Goal: Information Seeking & Learning: Understand process/instructions

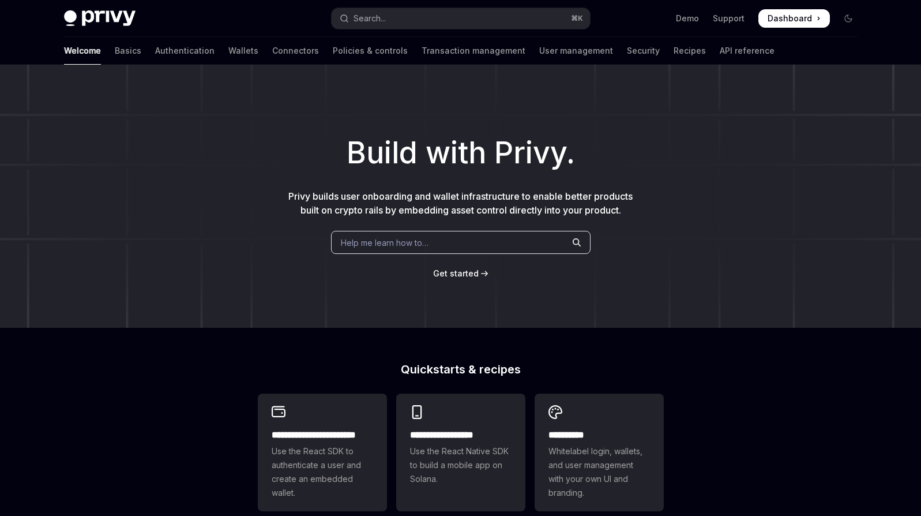
click at [408, 241] on span "Help me learn how to…" at bounding box center [385, 243] width 88 height 12
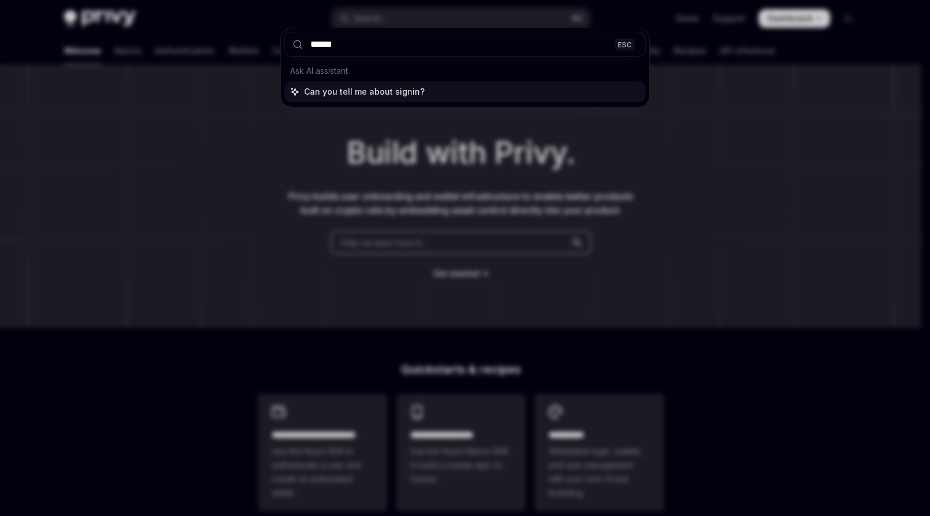
type input "*******"
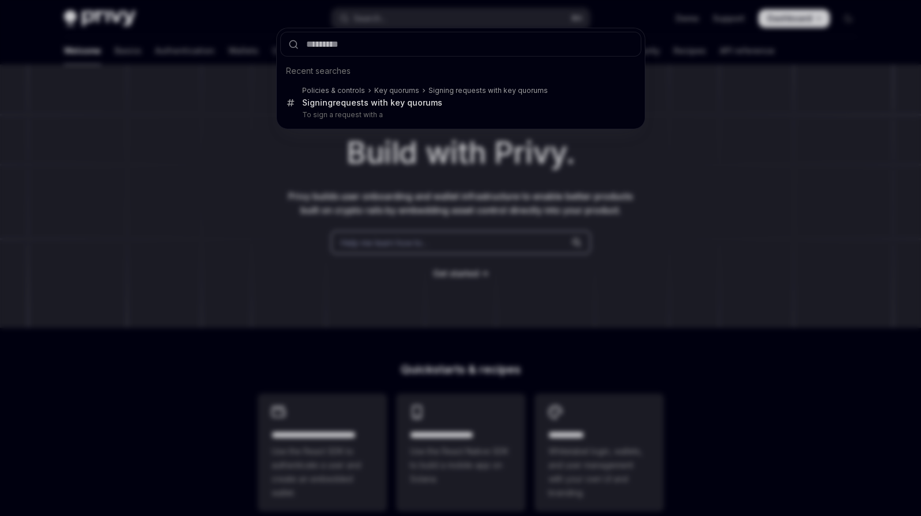
scroll to position [306, 0]
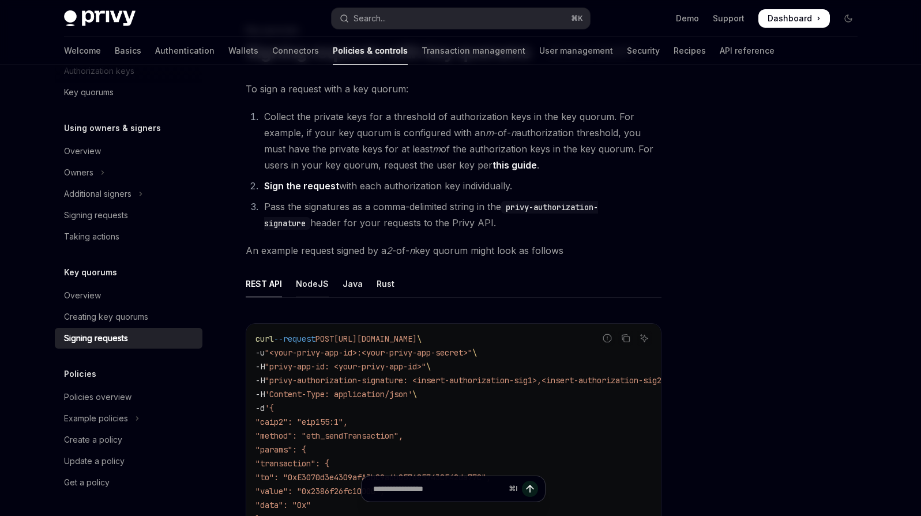
click at [307, 284] on div "NodeJS" at bounding box center [312, 283] width 33 height 27
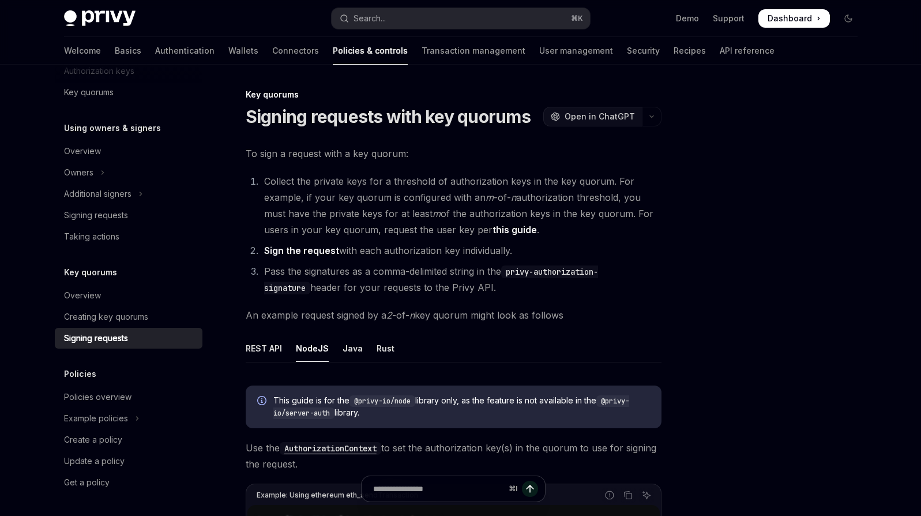
click at [614, 114] on span "Open in ChatGPT" at bounding box center [600, 117] width 70 height 12
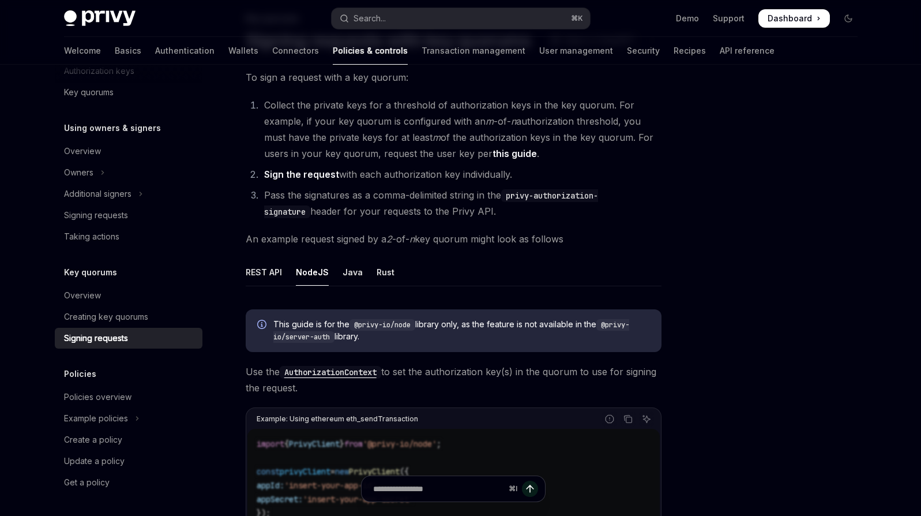
scroll to position [167, 0]
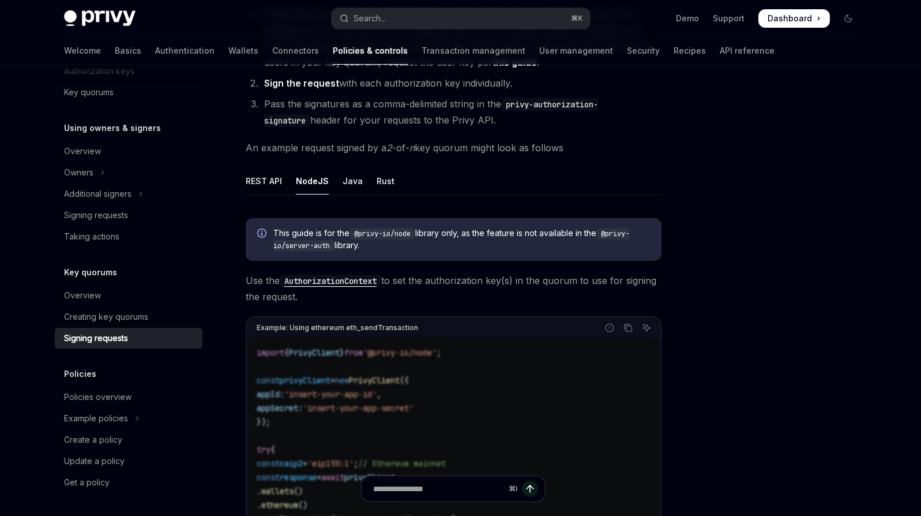
click at [702, 295] on div at bounding box center [779, 302] width 175 height 428
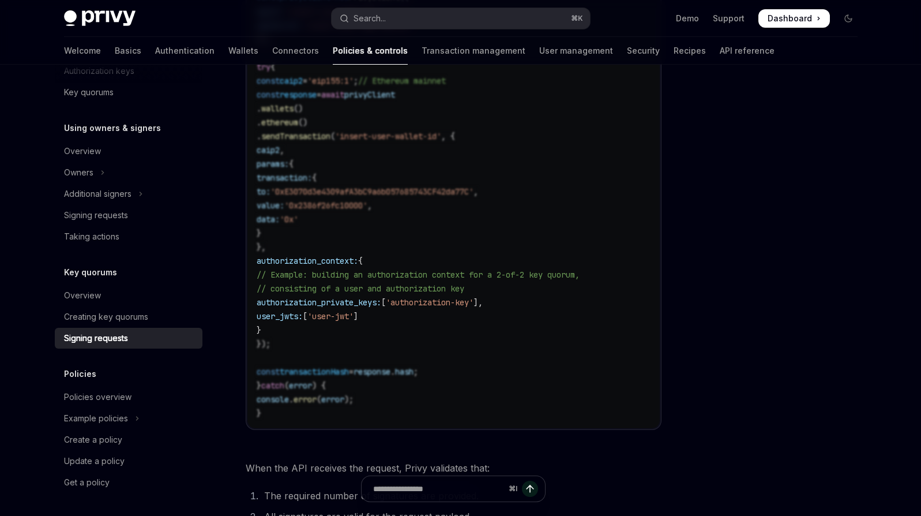
scroll to position [798, 0]
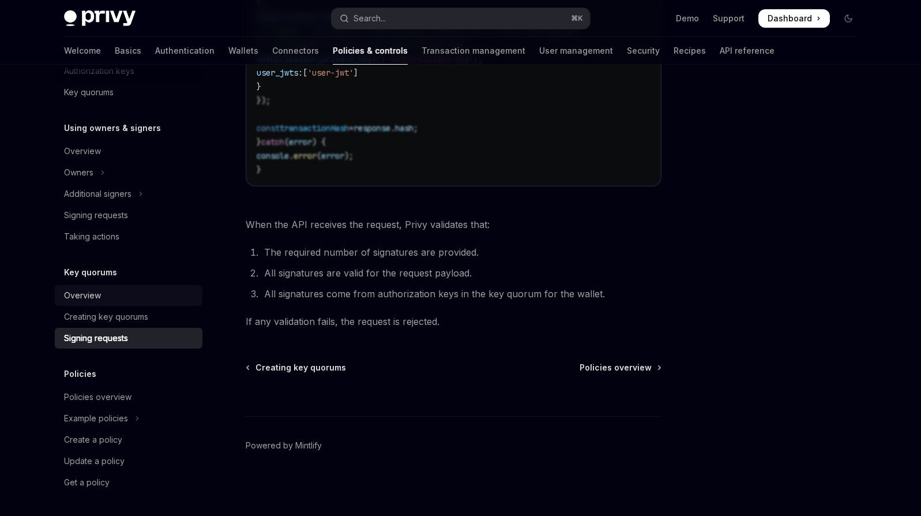
click at [99, 296] on div "Overview" at bounding box center [82, 295] width 37 height 14
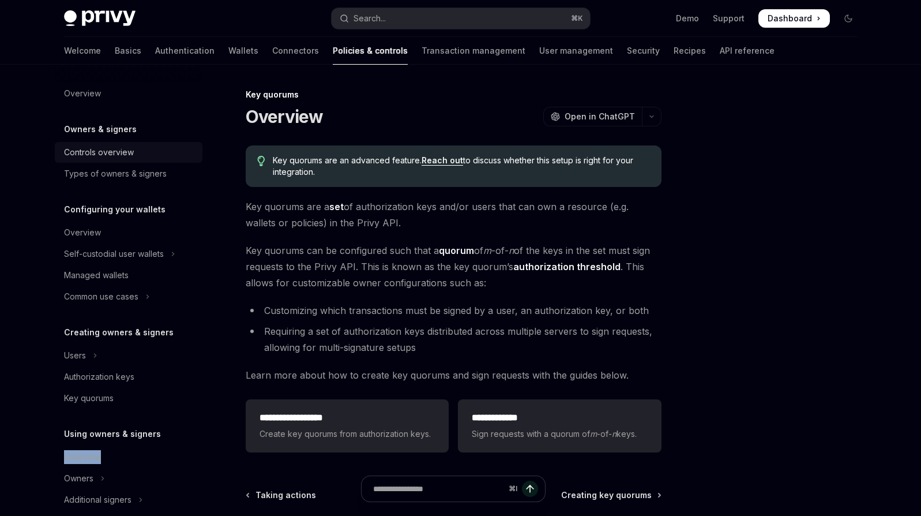
click at [153, 152] on div "Controls overview" at bounding box center [130, 152] width 132 height 14
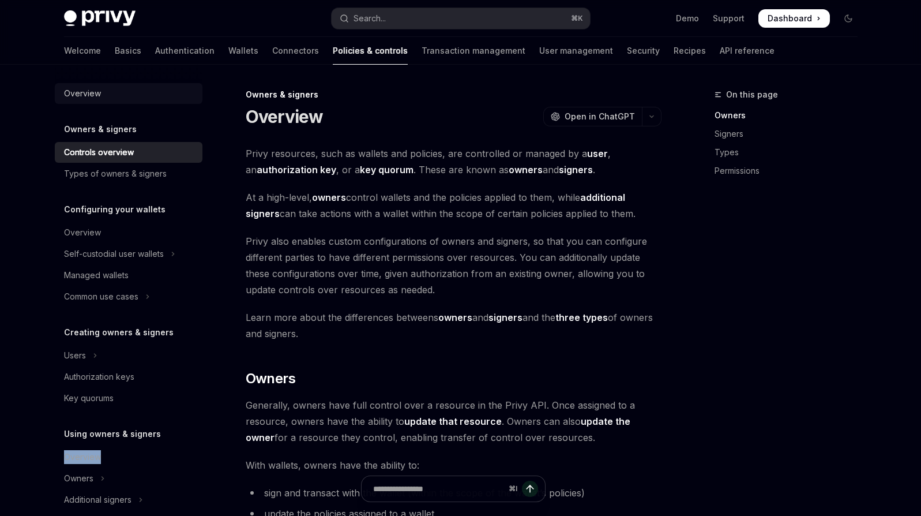
click at [92, 91] on div "Overview" at bounding box center [82, 94] width 37 height 14
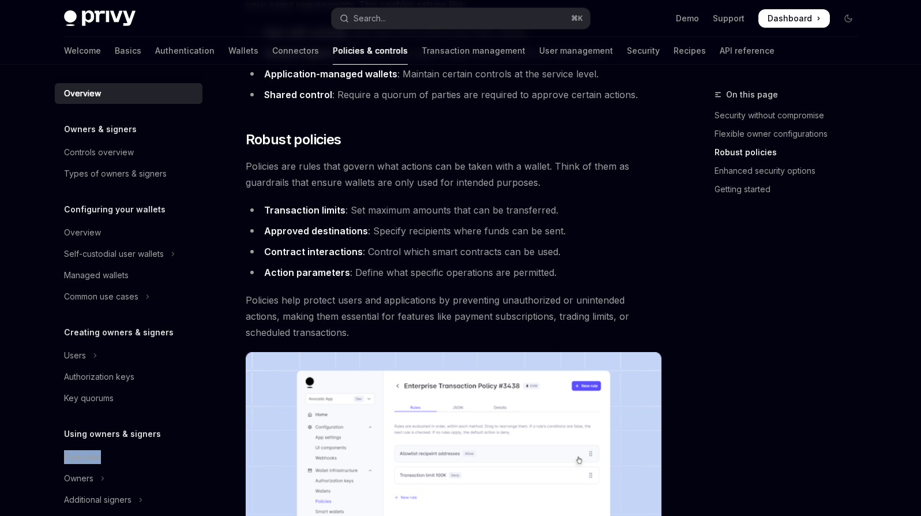
scroll to position [956, 0]
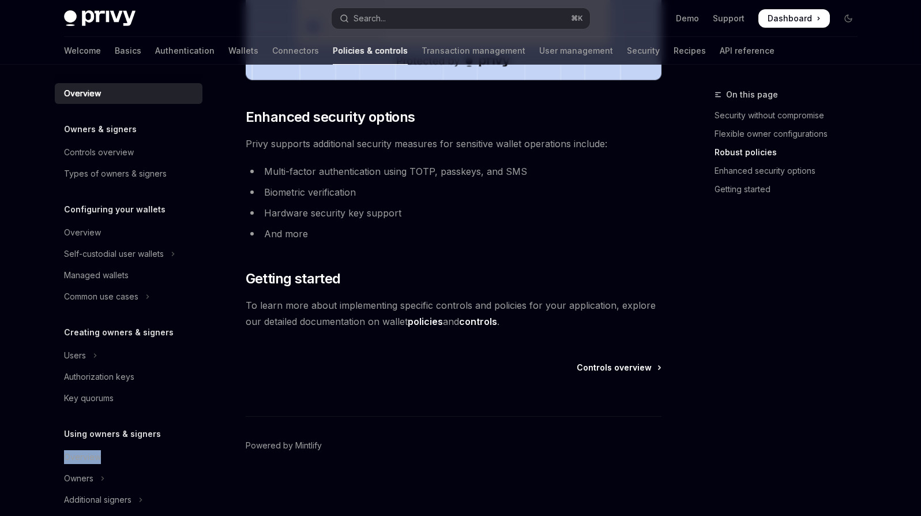
click at [616, 371] on span "Controls overview" at bounding box center [614, 368] width 75 height 12
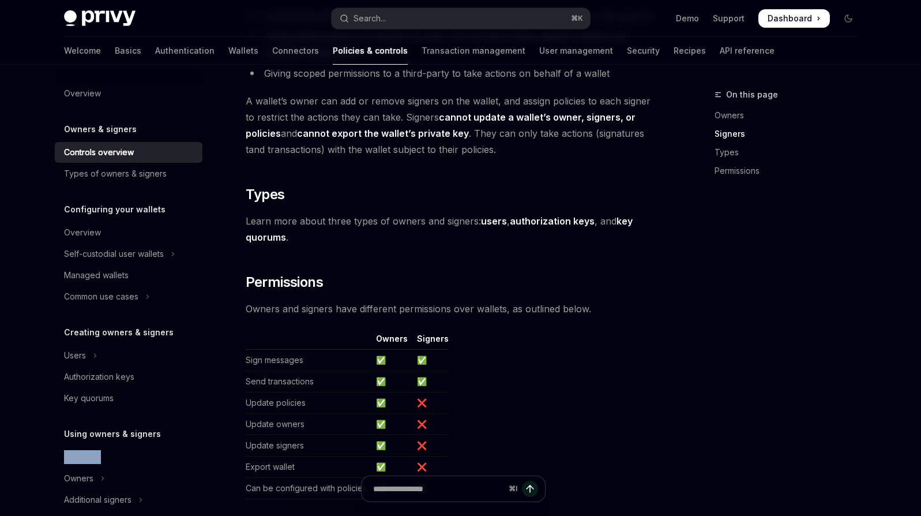
scroll to position [901, 0]
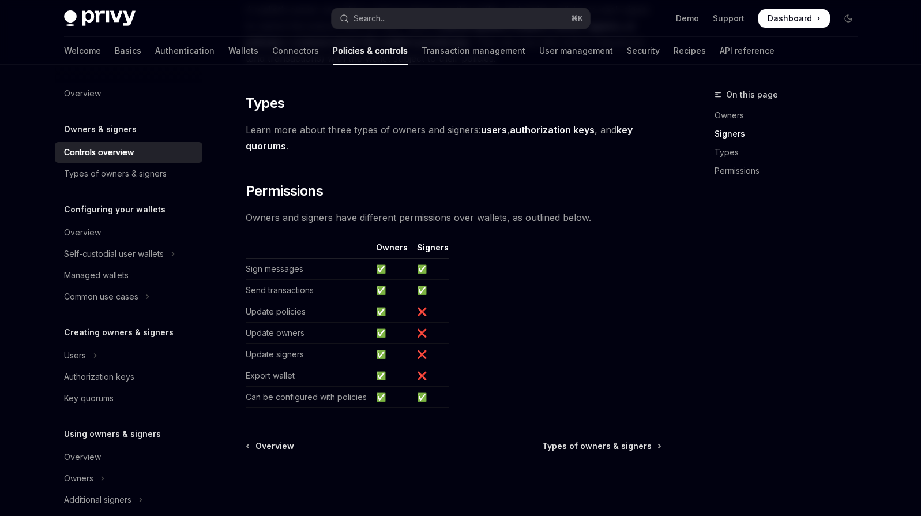
click at [624, 457] on div "⌘ I" at bounding box center [454, 473] width 416 height 43
click at [624, 452] on div "⌘ I" at bounding box center [454, 473] width 416 height 43
click at [610, 445] on span "Types of owners & signers" at bounding box center [597, 446] width 110 height 12
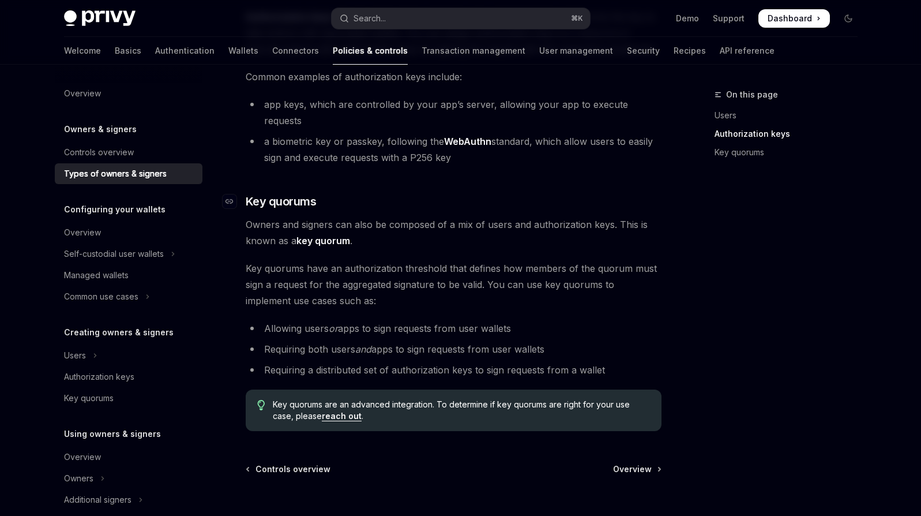
scroll to position [441, 0]
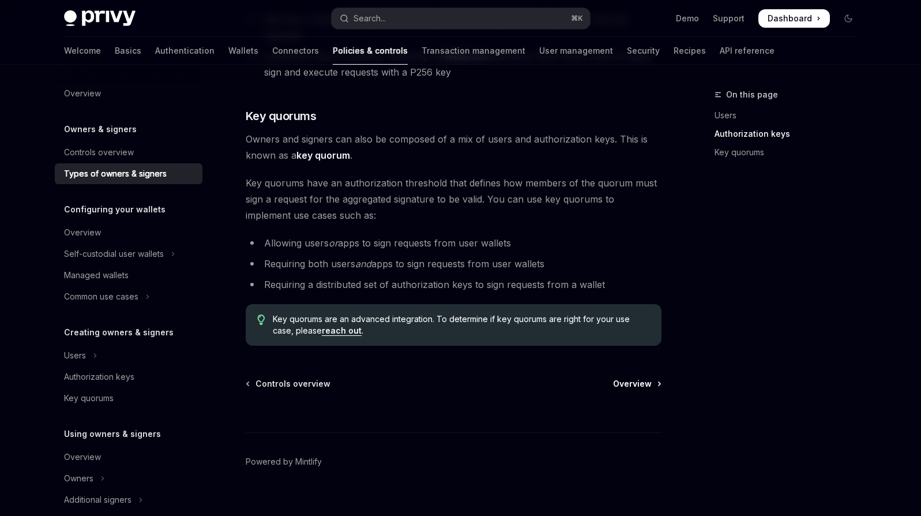
click at [635, 378] on span "Overview" at bounding box center [632, 384] width 39 height 12
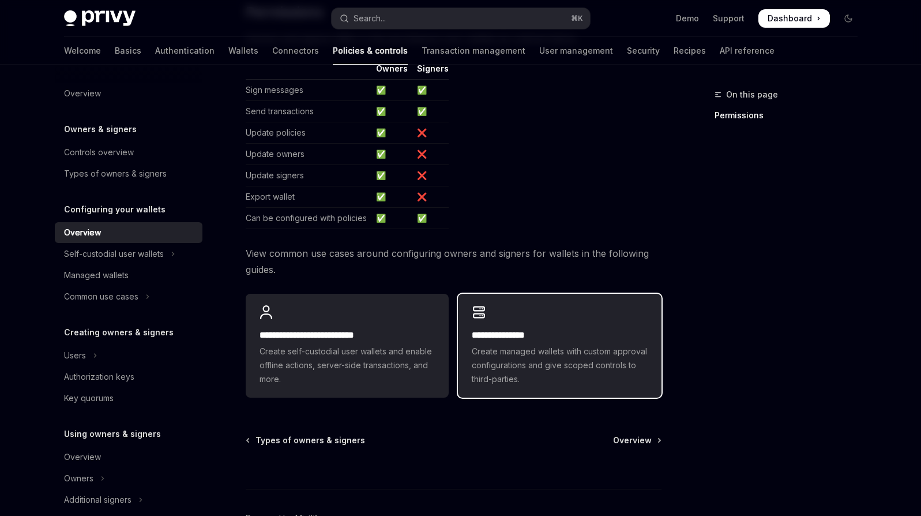
scroll to position [221, 0]
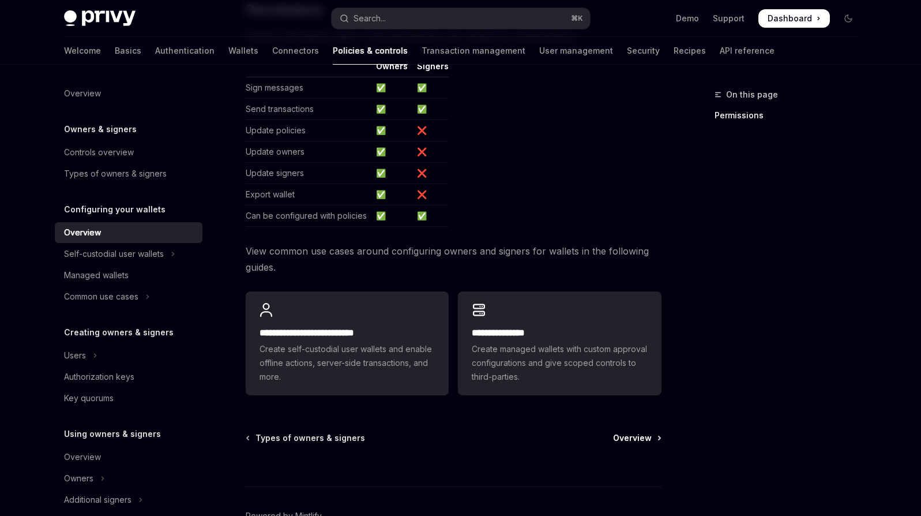
click at [638, 441] on span "Overview" at bounding box center [632, 438] width 39 height 12
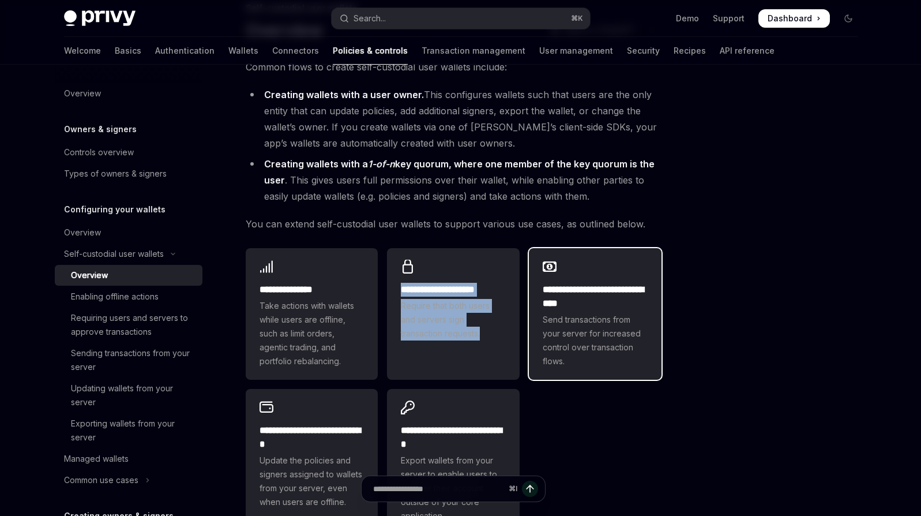
scroll to position [182, 0]
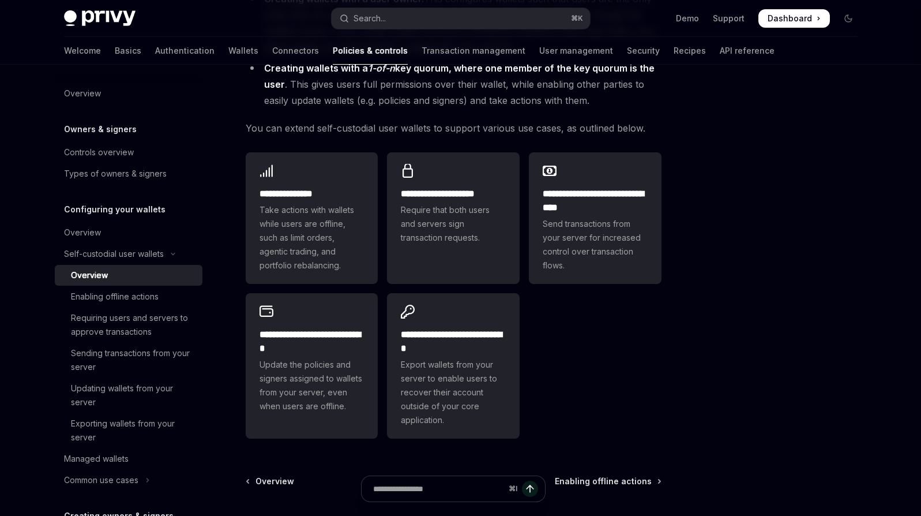
click at [601, 481] on div "⌘ I" at bounding box center [454, 494] width 416 height 43
click at [606, 485] on div "⌘ I" at bounding box center [454, 494] width 416 height 43
click at [590, 482] on div "⌘ I" at bounding box center [454, 494] width 416 height 43
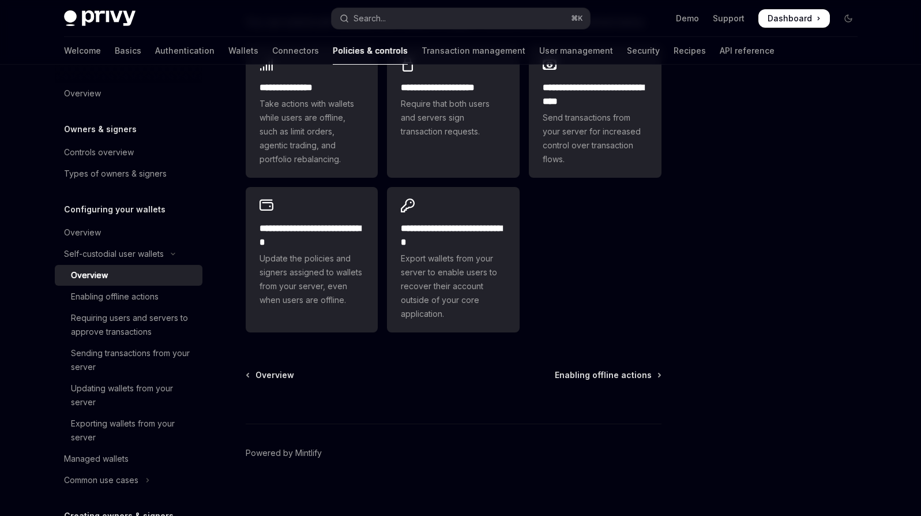
scroll to position [296, 0]
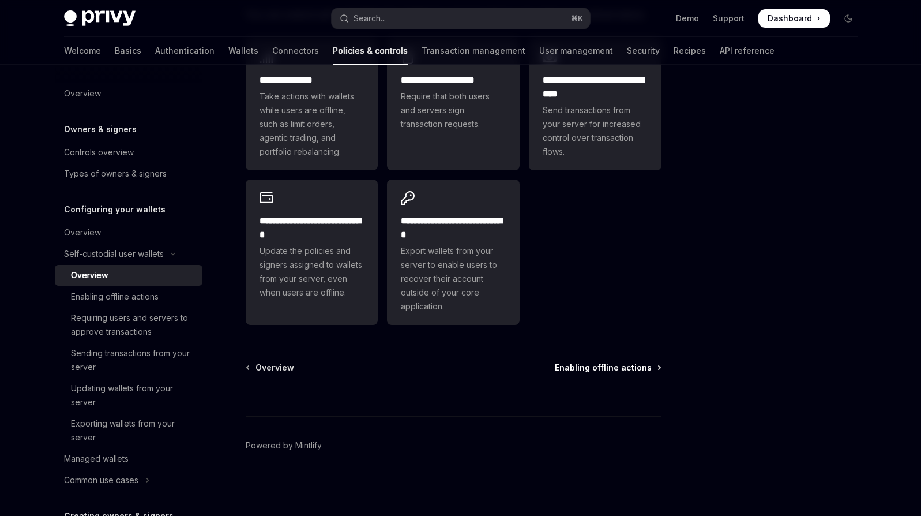
click at [622, 363] on span "Enabling offline actions" at bounding box center [603, 368] width 97 height 12
type textarea "*"
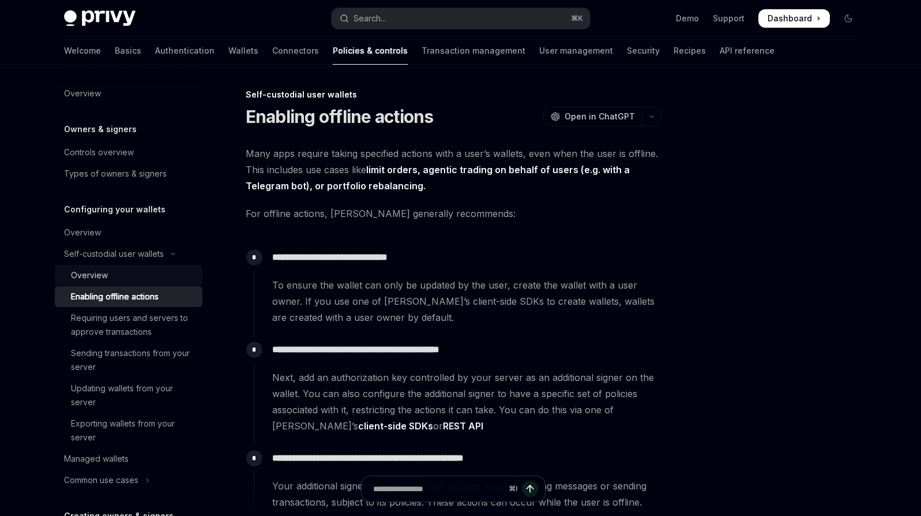
click at [110, 273] on div "Overview" at bounding box center [133, 275] width 125 height 14
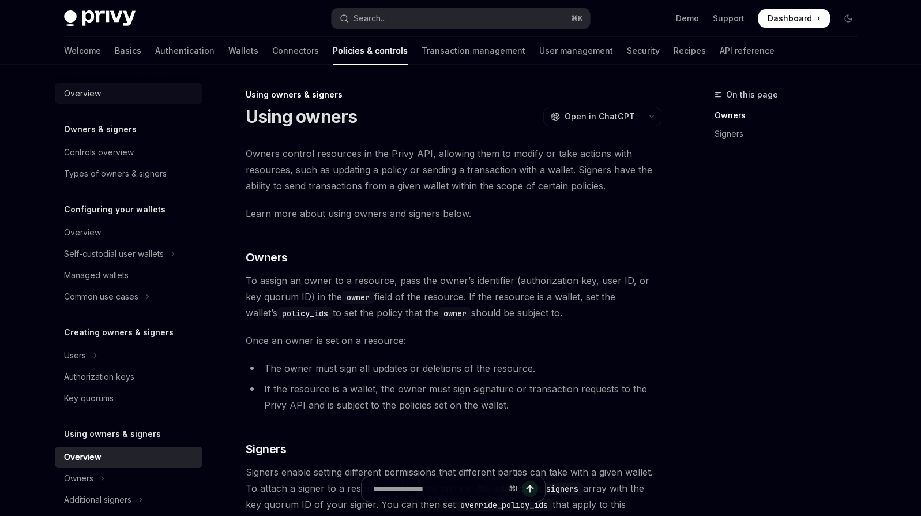
click at [102, 88] on div "Overview" at bounding box center [130, 94] width 132 height 14
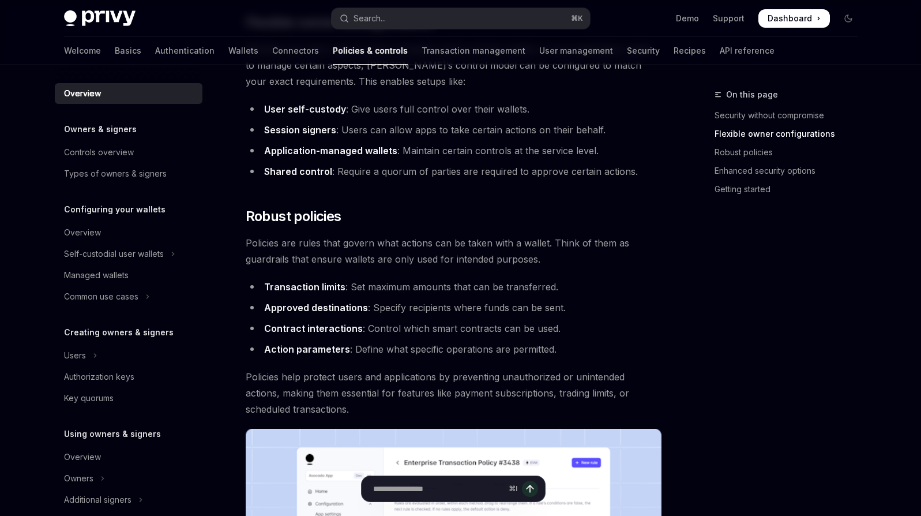
scroll to position [396, 0]
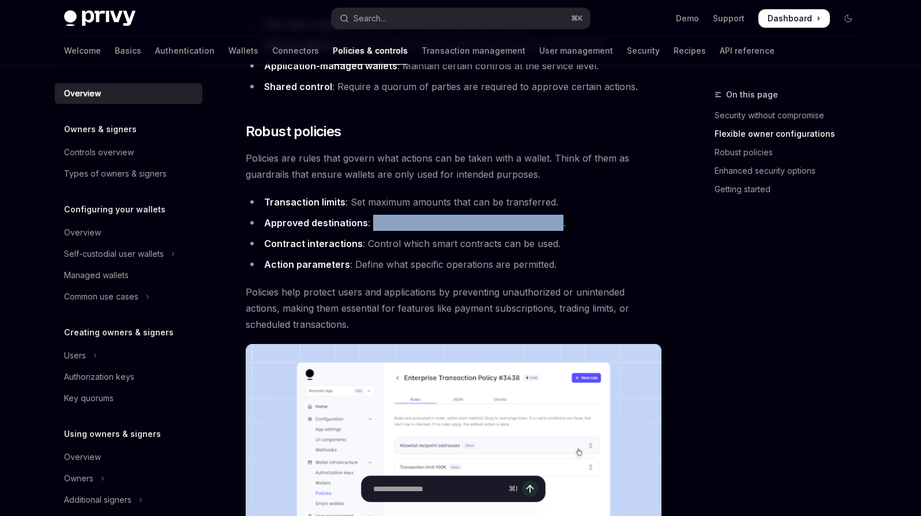
drag, startPoint x: 370, startPoint y: 222, endPoint x: 559, endPoint y: 225, distance: 188.7
click at [559, 225] on li "Approved destinations : Specify recipients where funds can be sent." at bounding box center [454, 223] width 416 height 16
click at [399, 239] on li "Contract interactions : Control which smart contracts can be used." at bounding box center [454, 243] width 416 height 16
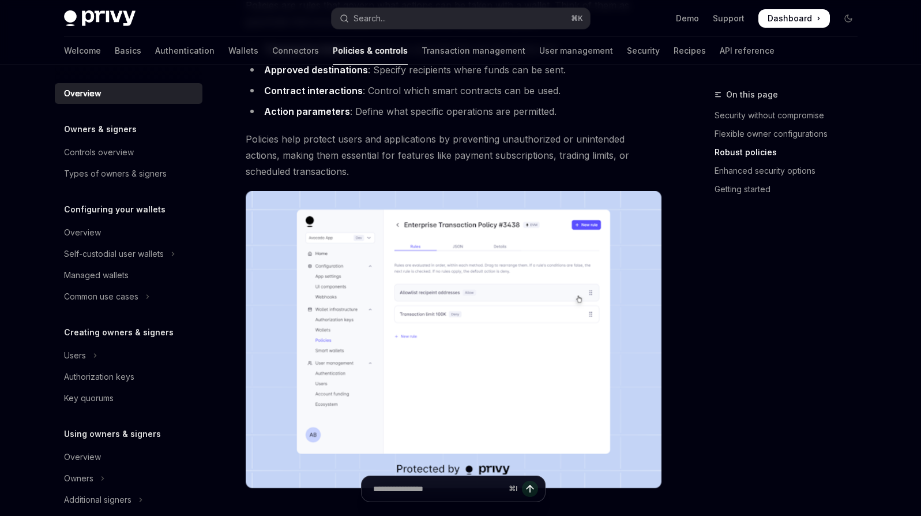
scroll to position [939, 0]
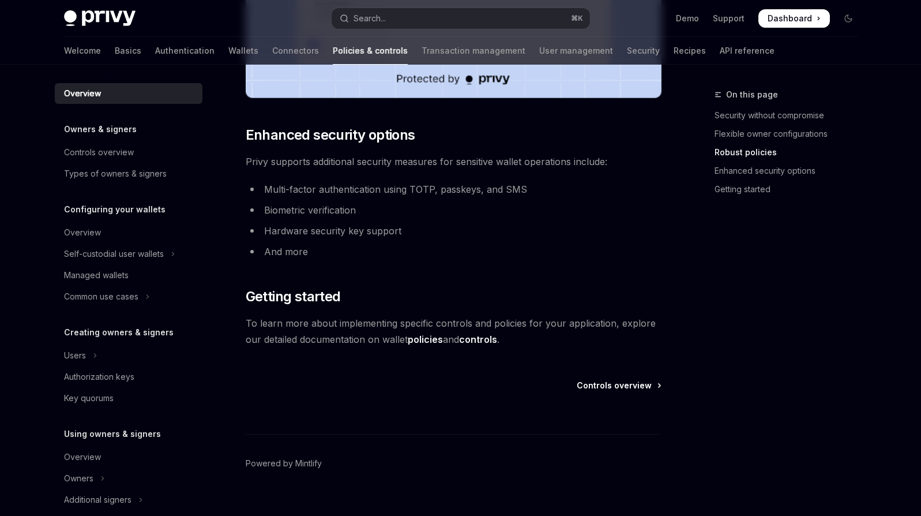
click at [622, 382] on span "Controls overview" at bounding box center [614, 386] width 75 height 12
type textarea "*"
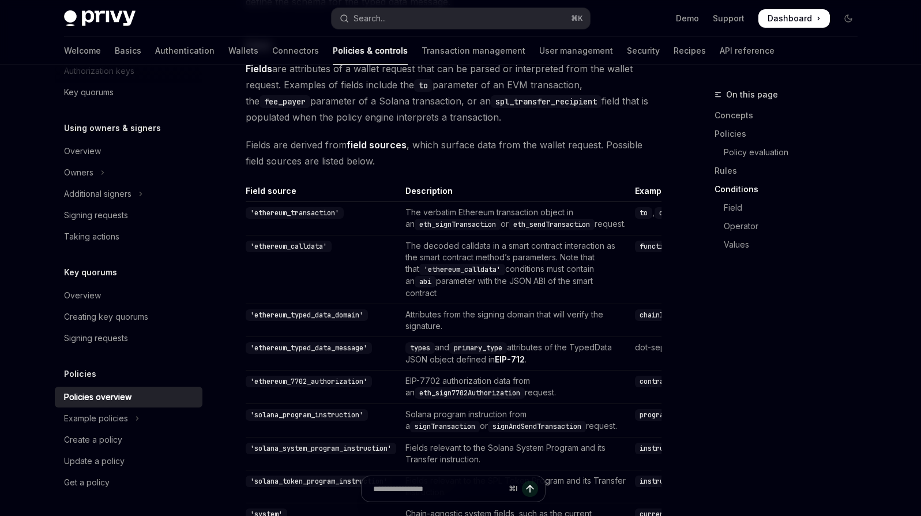
scroll to position [3519, 0]
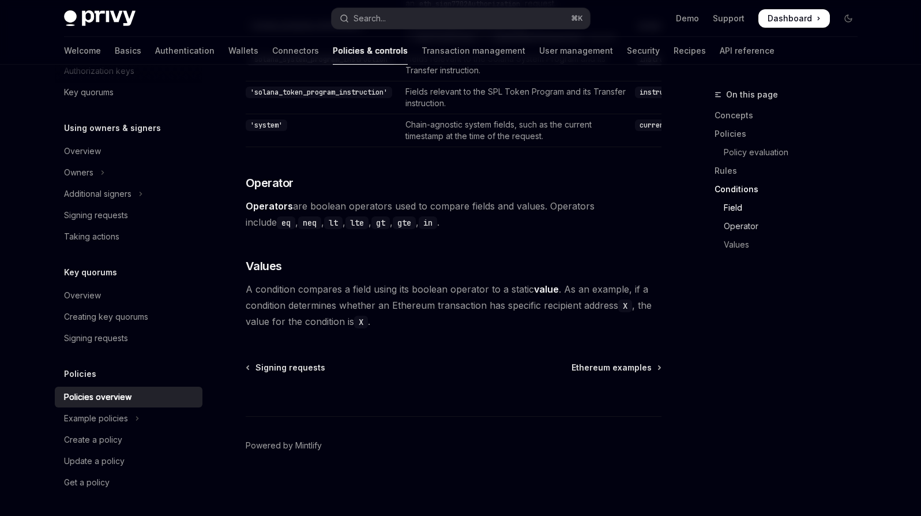
click at [740, 224] on link "Operator" at bounding box center [791, 226] width 152 height 18
click at [738, 249] on link "Values" at bounding box center [791, 244] width 152 height 18
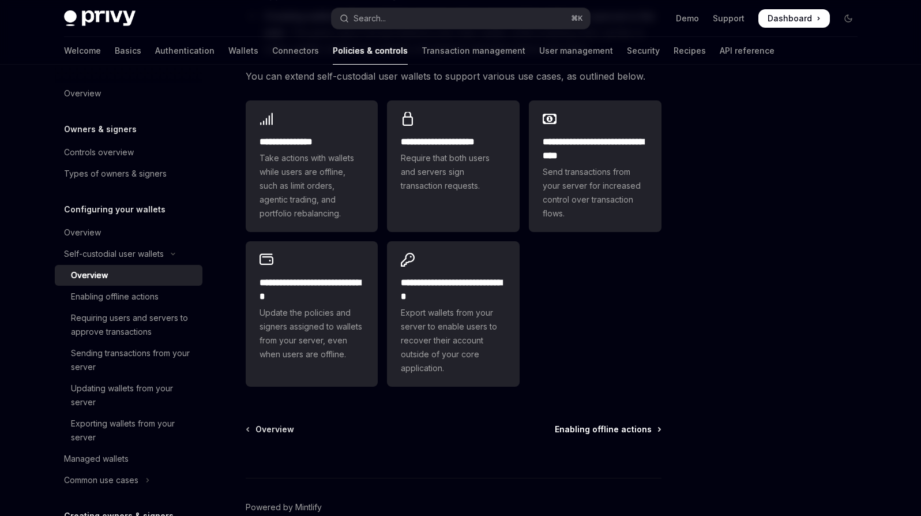
click at [597, 428] on span "Enabling offline actions" at bounding box center [603, 429] width 97 height 12
click at [614, 429] on span "Enabling offline actions" at bounding box center [603, 429] width 97 height 12
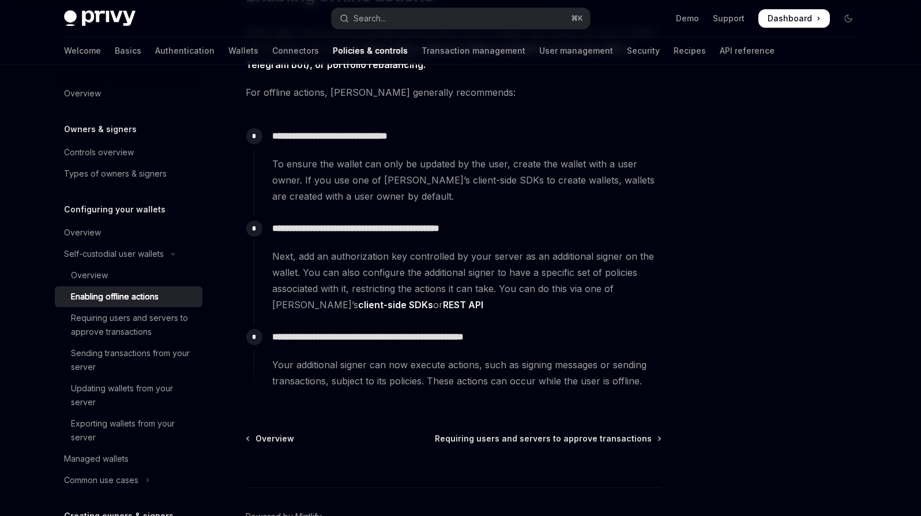
scroll to position [169, 0]
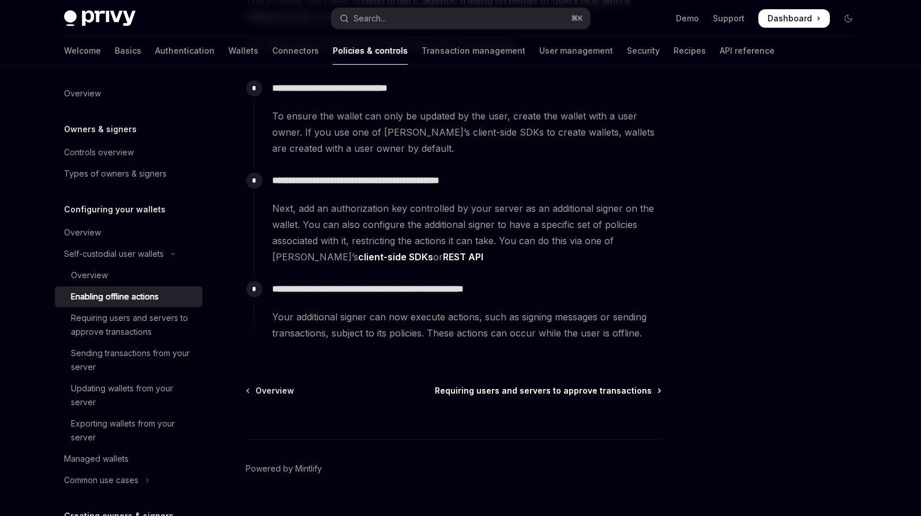
click at [567, 388] on span "Requiring users and servers to approve transactions" at bounding box center [543, 391] width 217 height 12
type textarea "*"
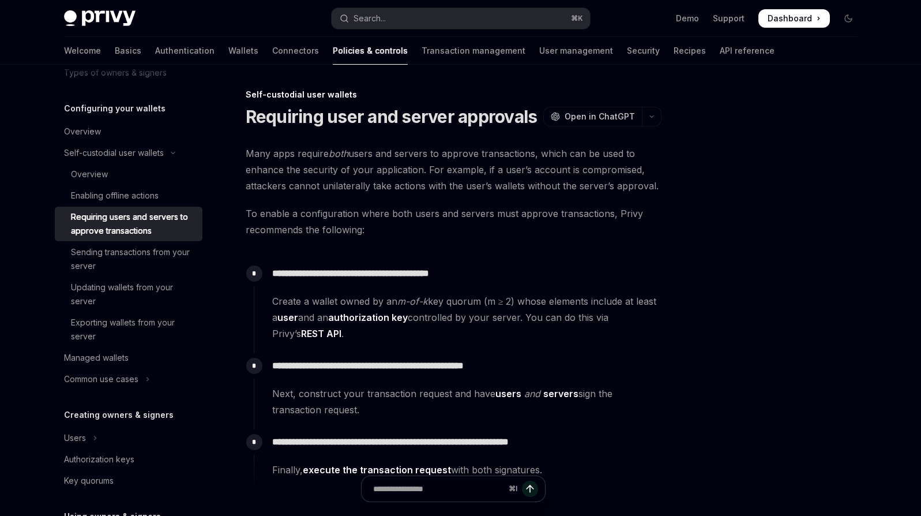
scroll to position [82, 0]
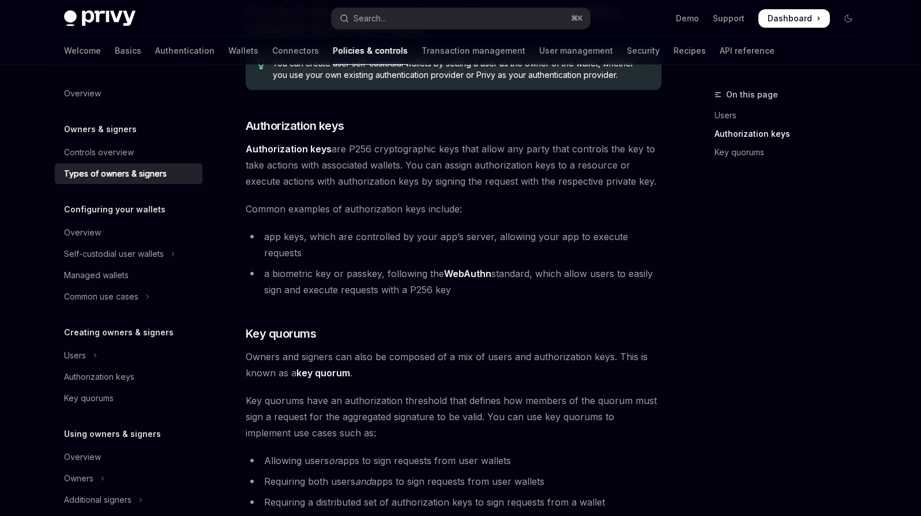
scroll to position [356, 0]
